Goal: Task Accomplishment & Management: Manage account settings

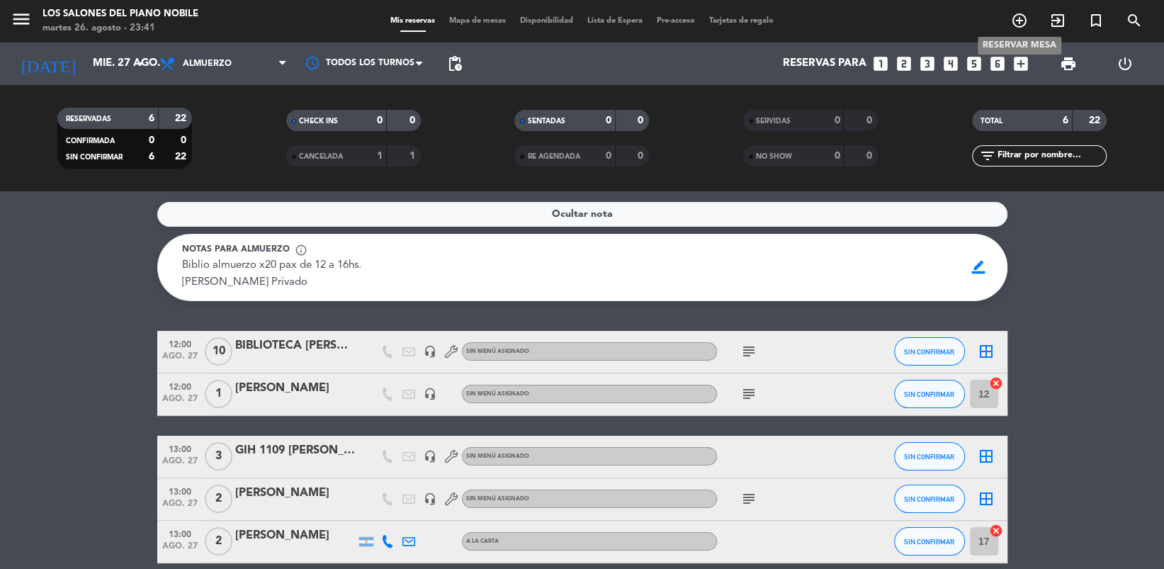
click at [1015, 20] on icon "add_circle_outline" at bounding box center [1019, 20] width 17 height 17
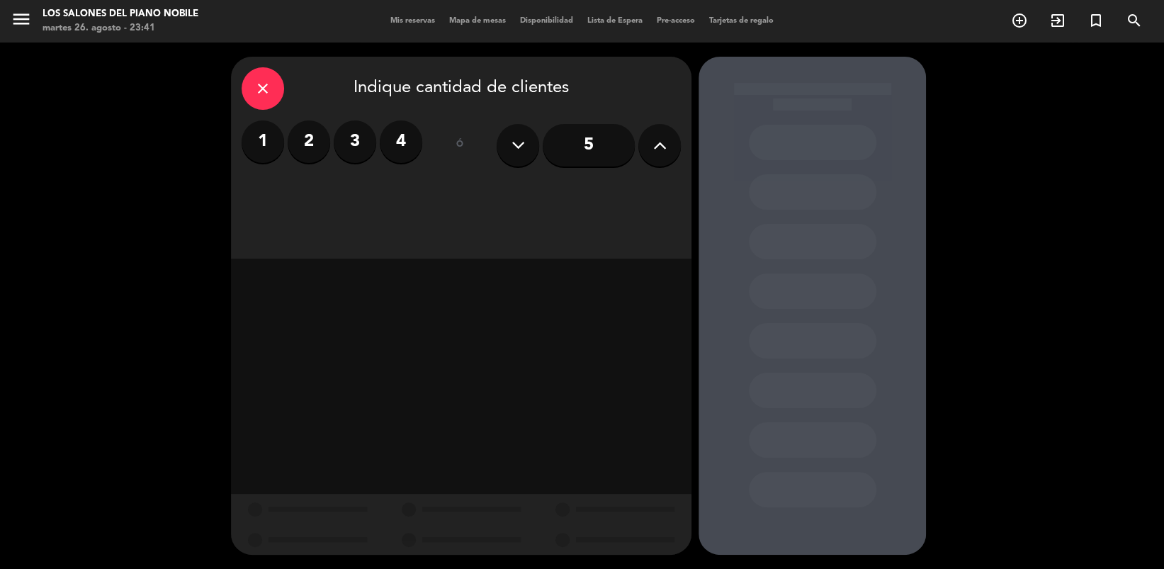
click at [310, 144] on label "2" at bounding box center [309, 141] width 43 height 43
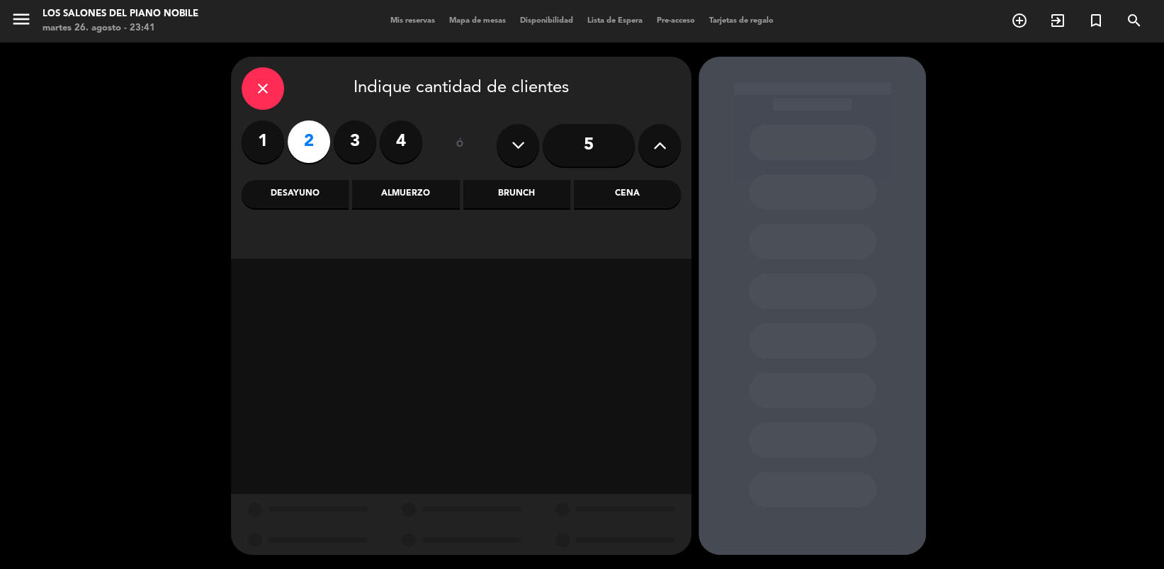
click at [518, 198] on div "Brunch" at bounding box center [516, 194] width 107 height 28
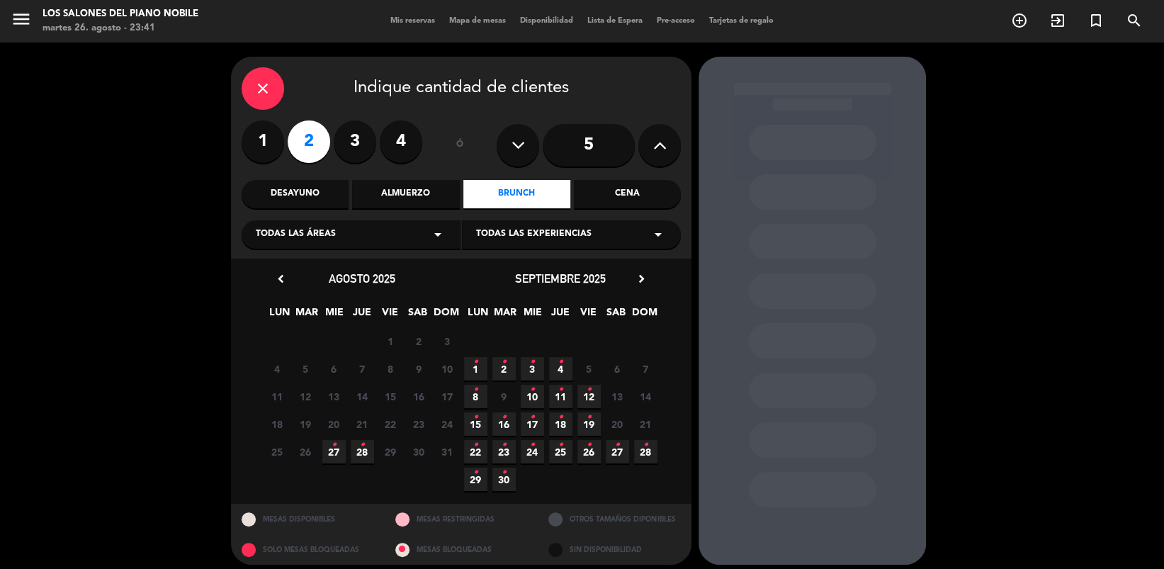
click at [266, 86] on icon "close" at bounding box center [262, 88] width 17 height 17
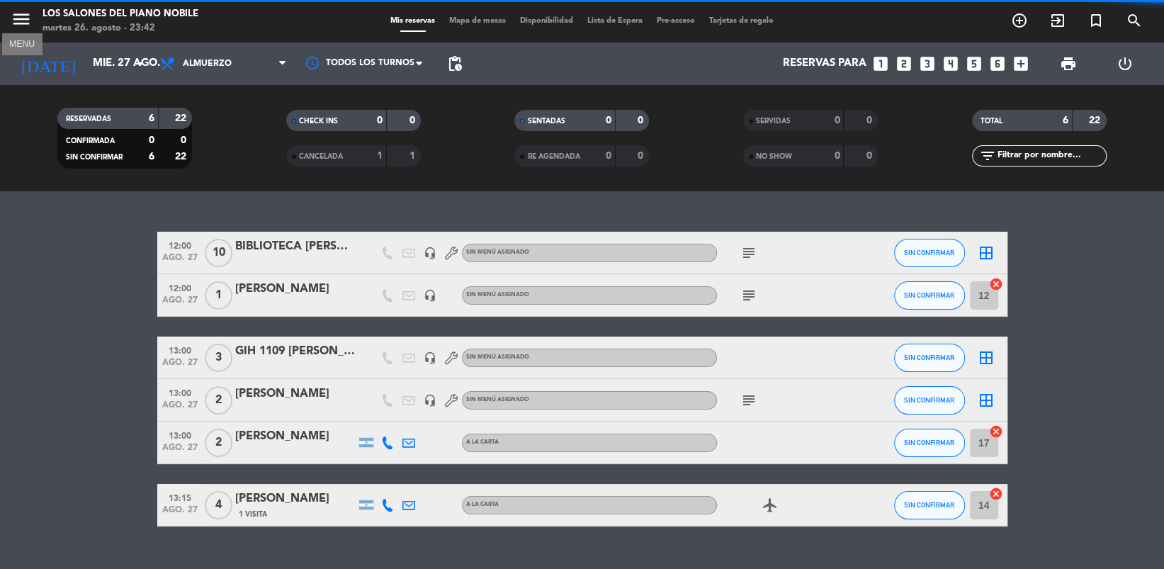
click at [27, 23] on icon "menu" at bounding box center [21, 19] width 21 height 21
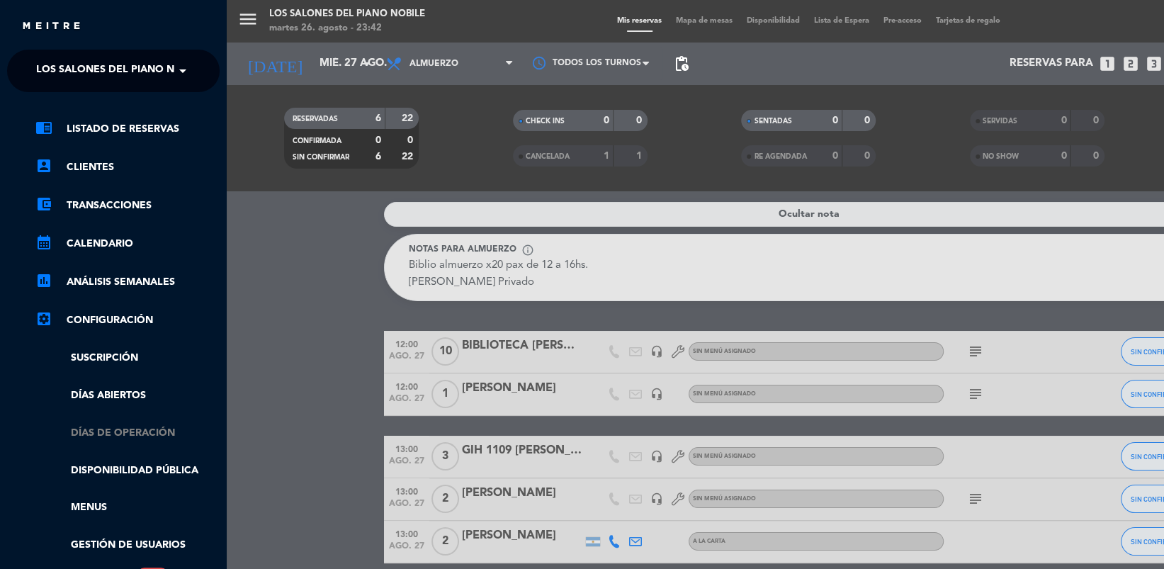
click at [125, 427] on link "Días de Operación" at bounding box center [127, 433] width 184 height 16
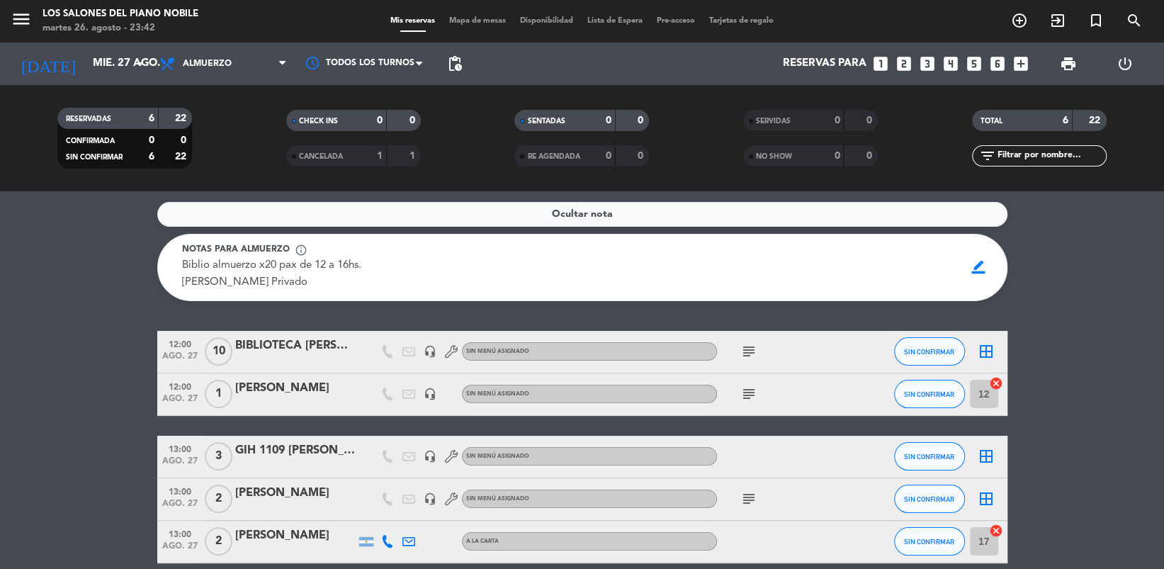
click at [283, 266] on span "Biblio almuerzo x20 pax de 12 a 16hs. [PERSON_NAME] Privado" at bounding box center [271, 274] width 179 height 28
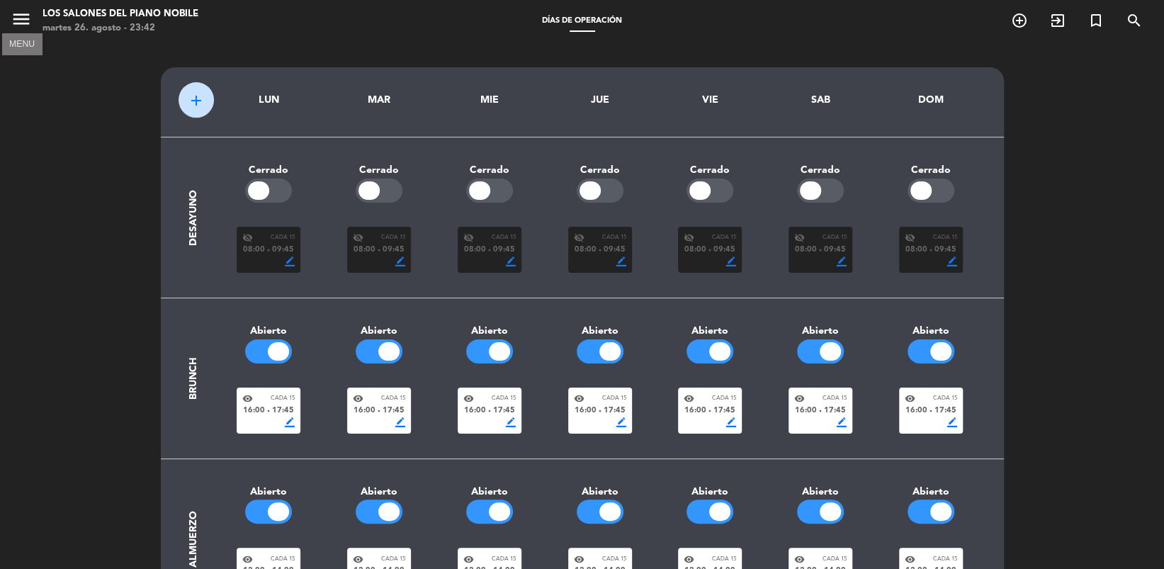
click at [24, 25] on icon "menu" at bounding box center [21, 19] width 21 height 21
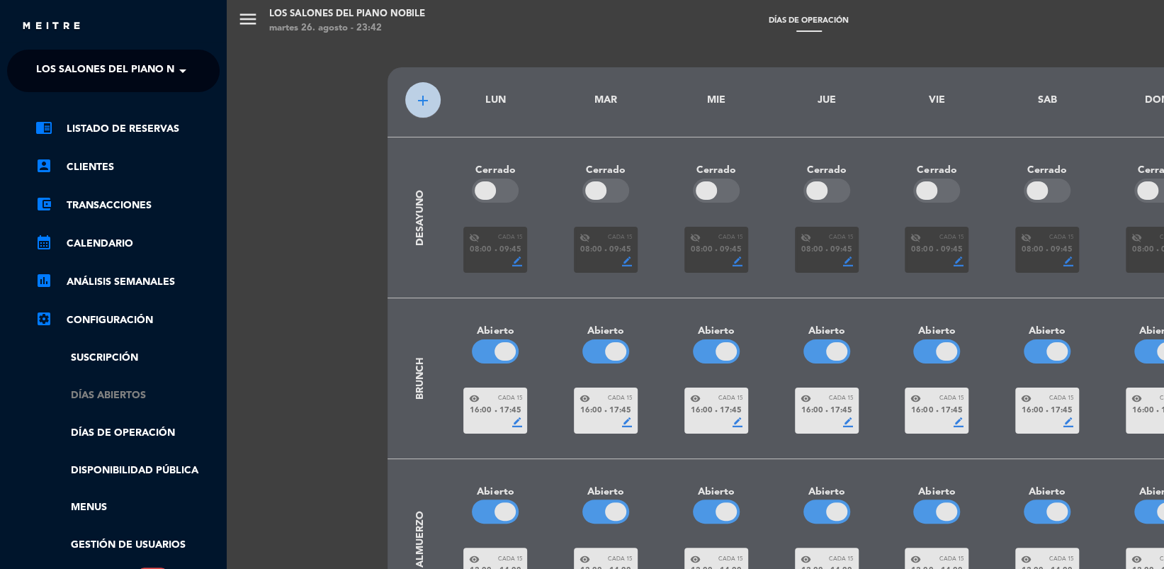
click at [97, 396] on link "Días abiertos" at bounding box center [127, 396] width 184 height 16
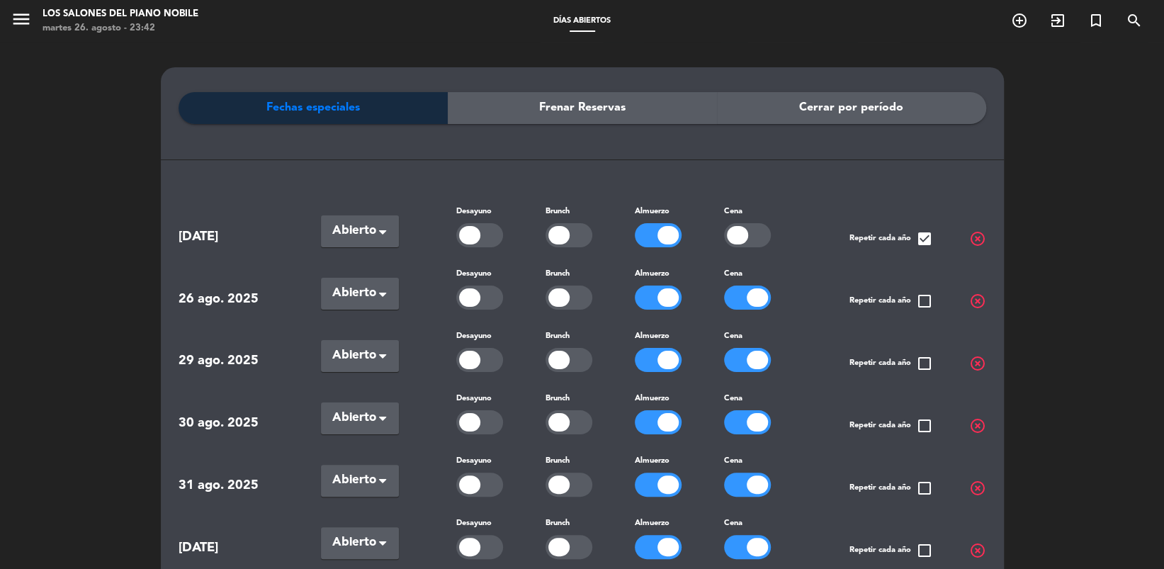
click at [890, 177] on div "Fechas especiales Frenar Reservas Cerrar por período" at bounding box center [583, 147] width 808 height 111
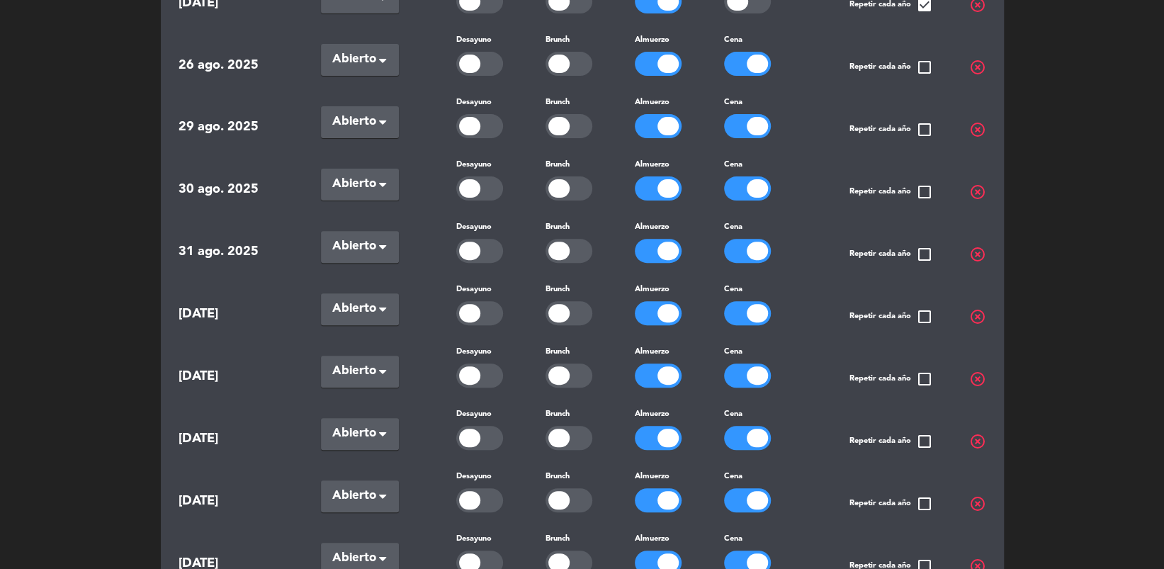
scroll to position [227, 0]
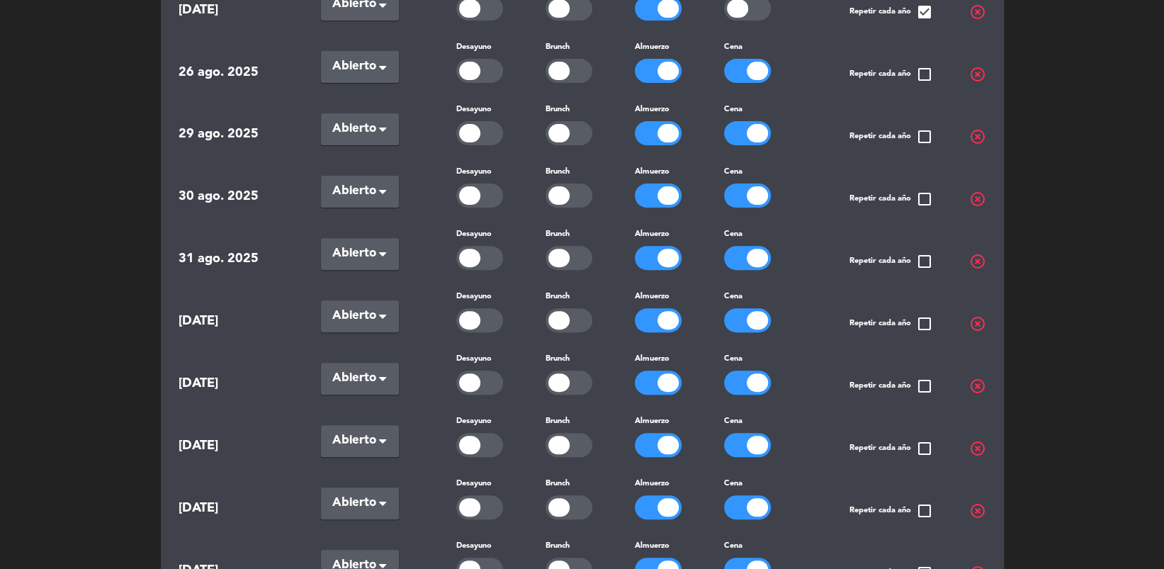
click at [575, 124] on div at bounding box center [569, 133] width 47 height 24
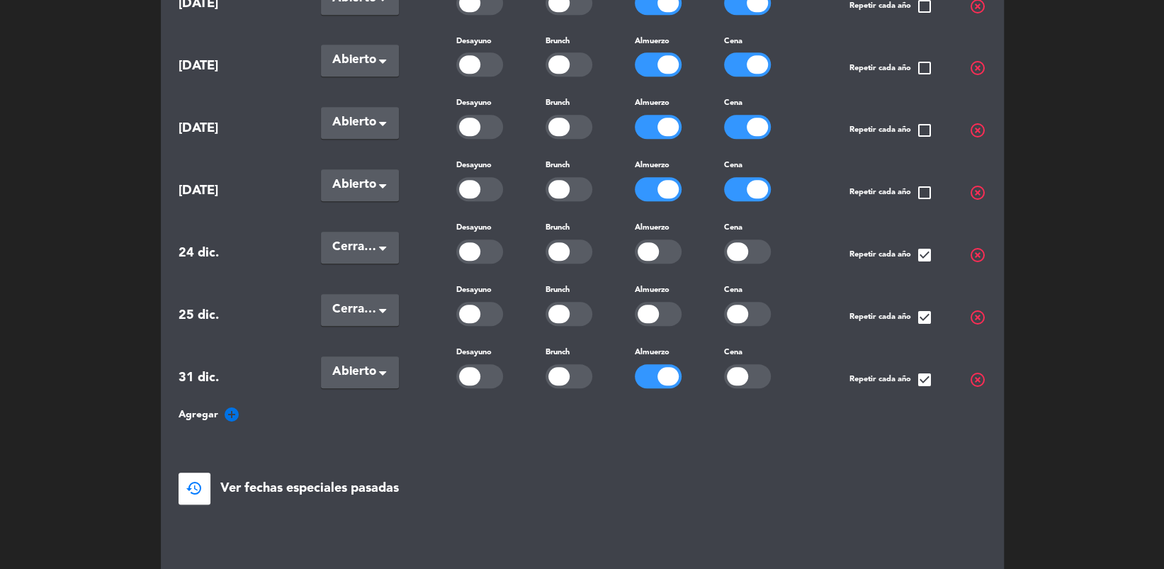
scroll to position [905, 0]
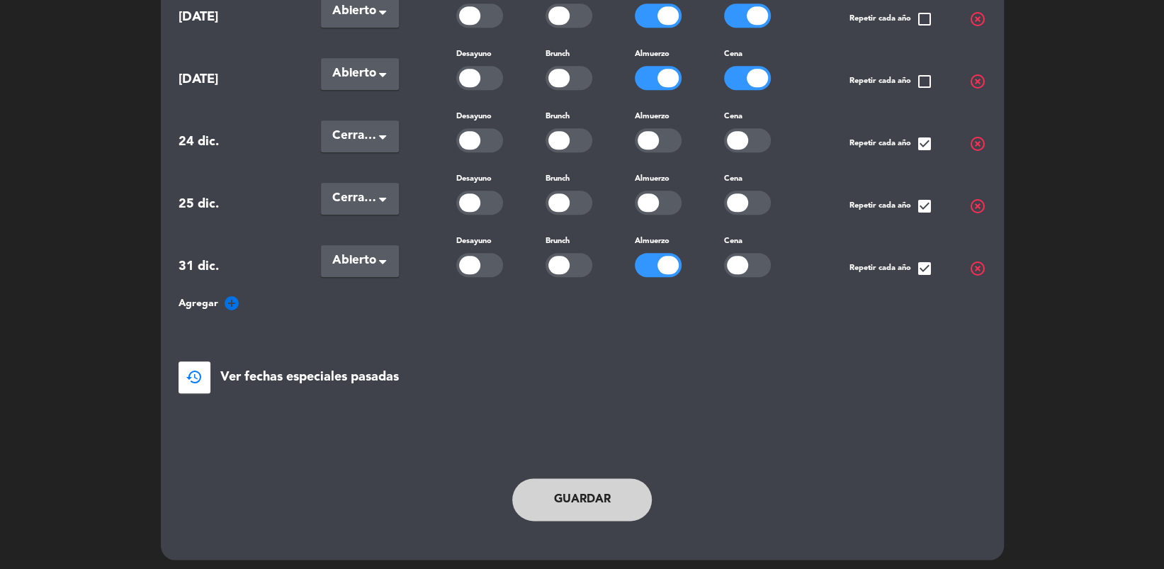
click at [573, 507] on button "Guardar" at bounding box center [582, 499] width 140 height 43
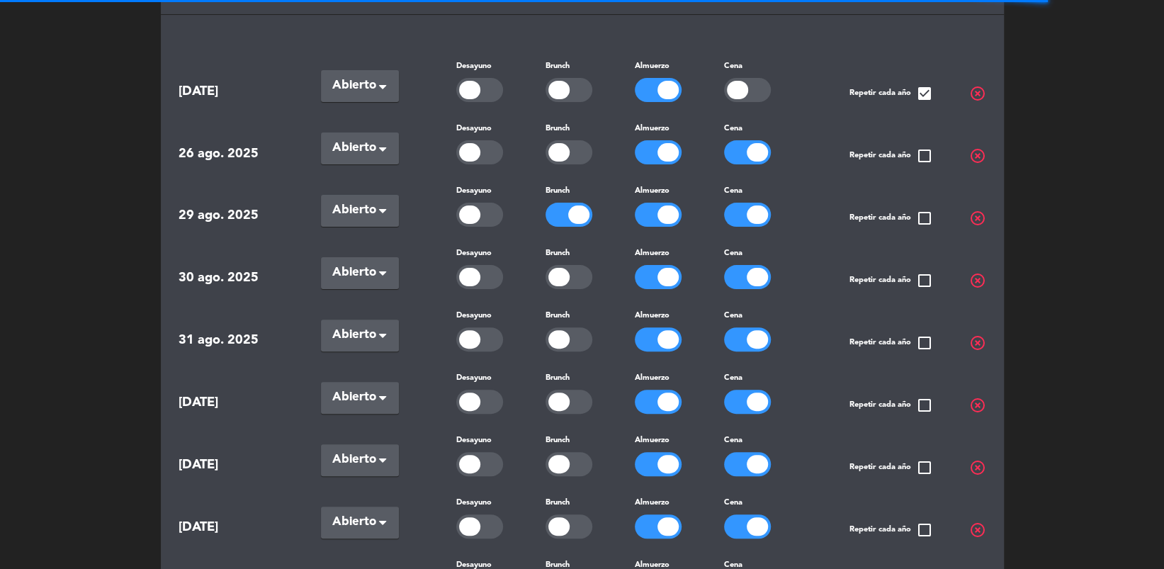
scroll to position [0, 0]
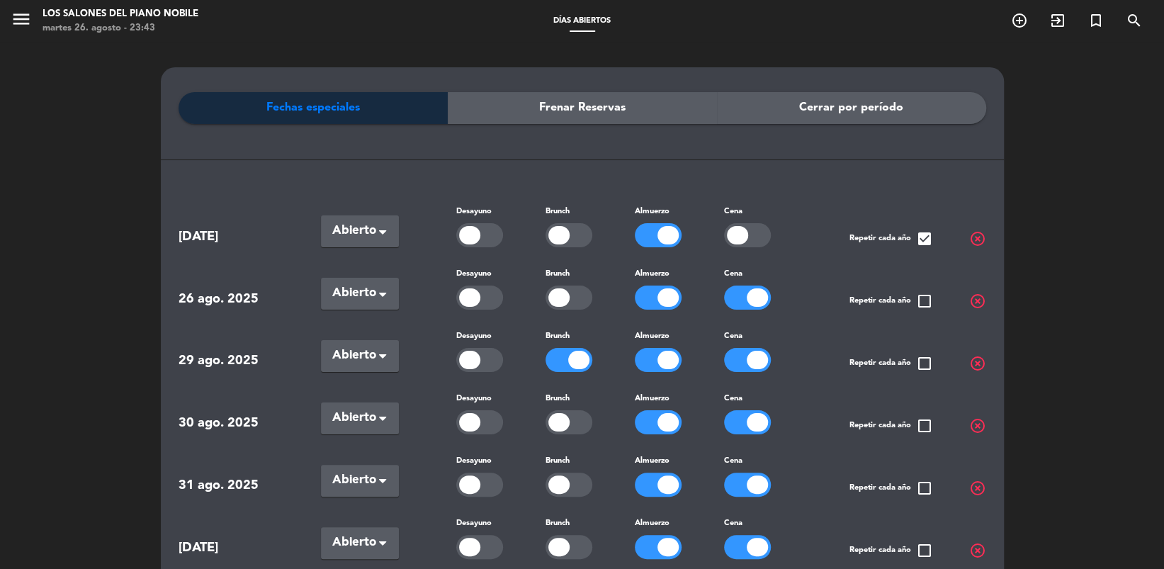
click at [571, 360] on div at bounding box center [578, 360] width 21 height 18
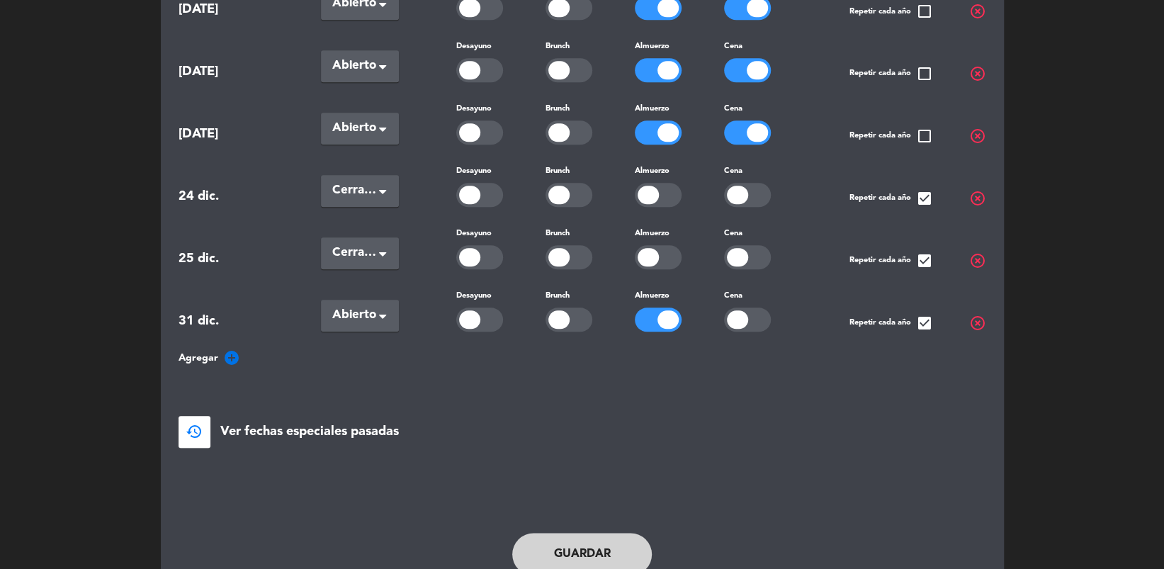
scroll to position [905, 0]
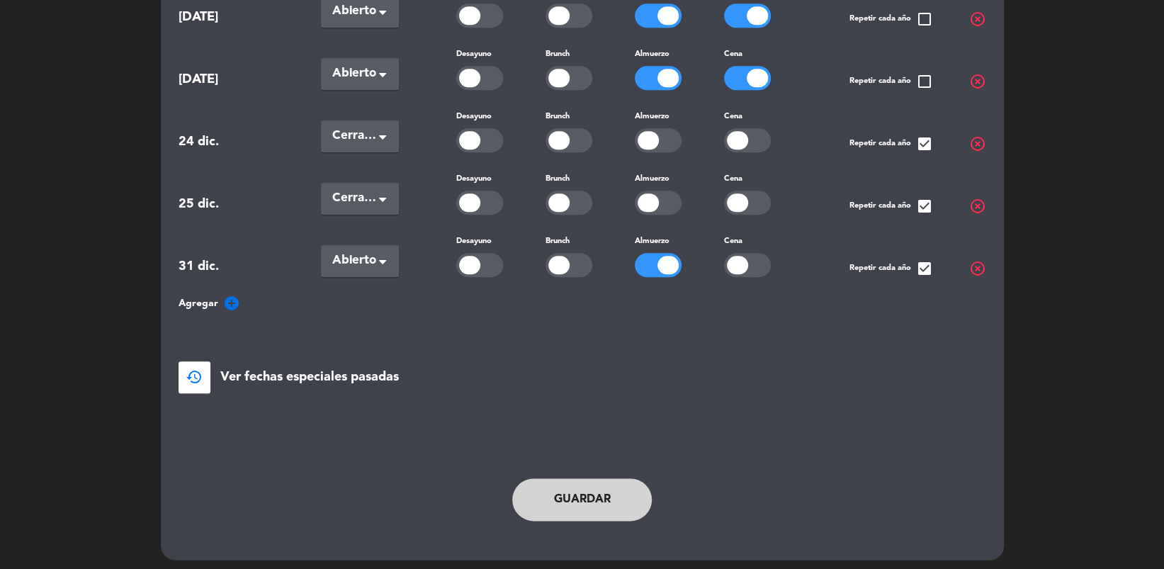
click at [573, 504] on button "Guardar" at bounding box center [582, 499] width 140 height 43
click at [595, 488] on button "Guardar" at bounding box center [582, 499] width 140 height 43
